Goal: Information Seeking & Learning: Learn about a topic

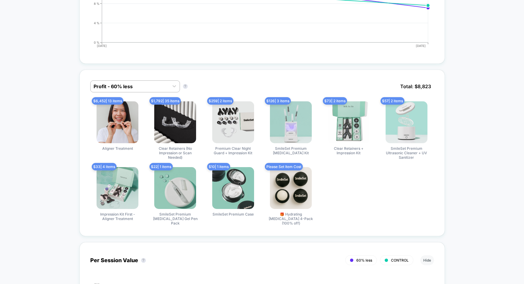
scroll to position [447, 0]
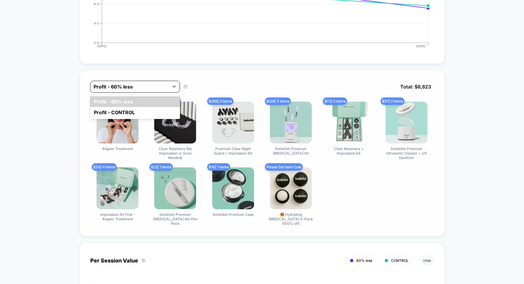
click at [138, 89] on div at bounding box center [130, 86] width 72 height 7
click at [129, 115] on div "Profit - CONTROL" at bounding box center [135, 112] width 90 height 11
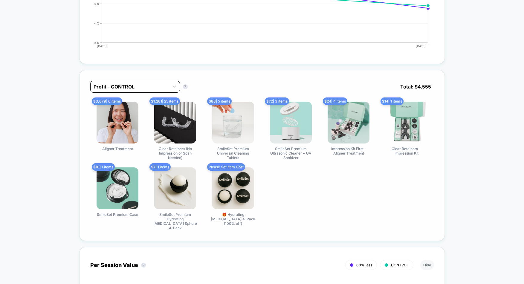
click at [123, 87] on div at bounding box center [130, 86] width 72 height 7
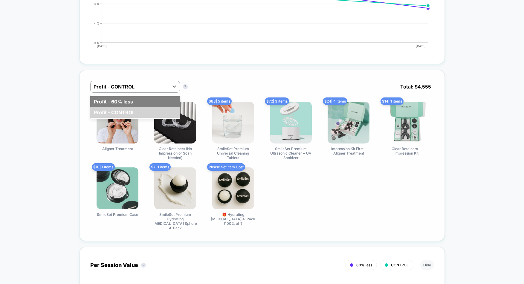
click at [125, 100] on div "Profit - 60% less" at bounding box center [135, 101] width 90 height 11
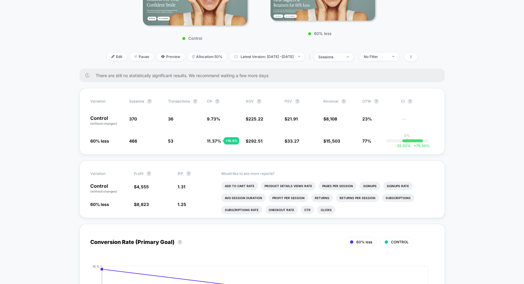
scroll to position [147, 0]
